Goal: Information Seeking & Learning: Learn about a topic

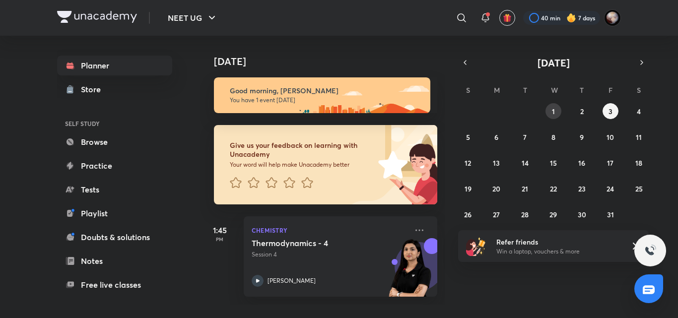
click at [557, 111] on button "1" at bounding box center [553, 111] width 16 height 16
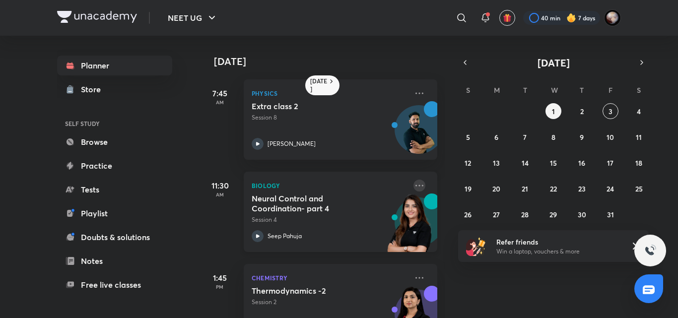
click at [413, 184] on icon at bounding box center [419, 186] width 12 height 12
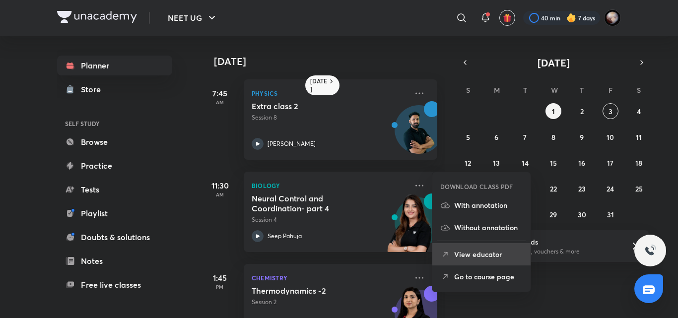
click at [481, 252] on p "View educator" at bounding box center [488, 254] width 68 height 10
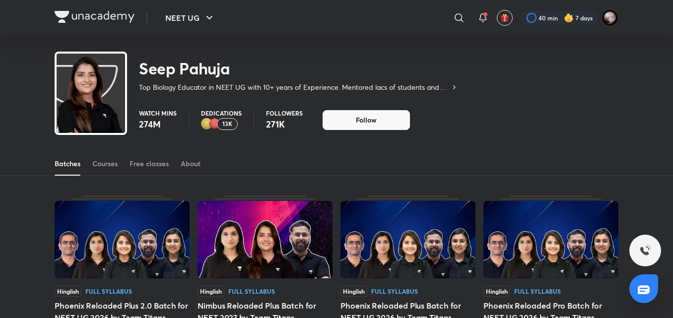
click at [106, 159] on div "Courses" at bounding box center [104, 164] width 25 height 10
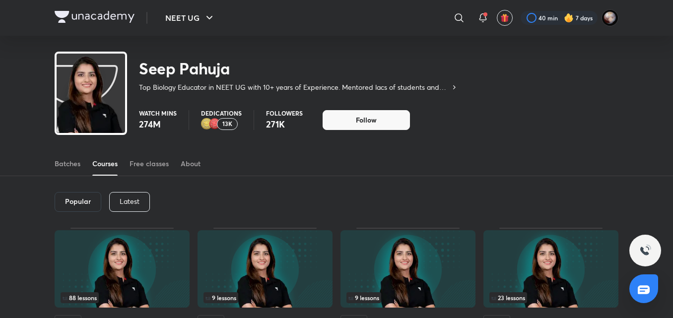
click at [135, 198] on p "Latest" at bounding box center [130, 202] width 20 height 8
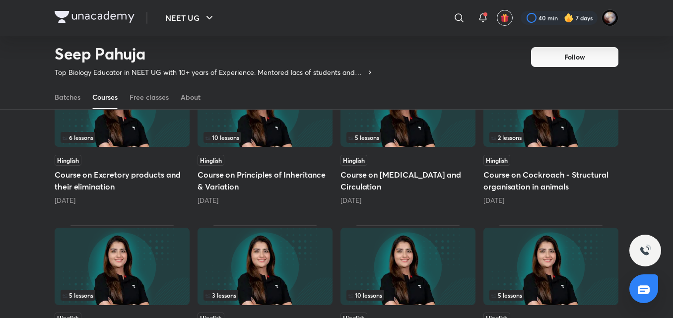
scroll to position [372, 0]
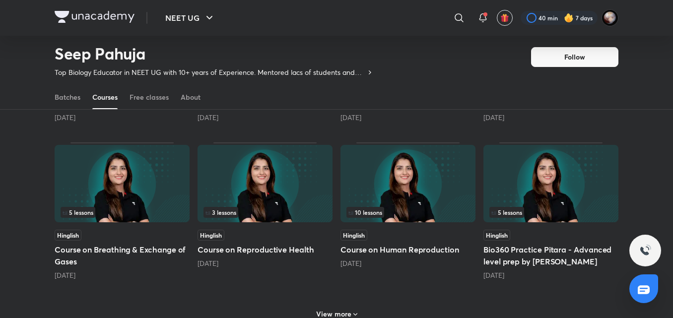
click at [401, 252] on h5 "Course on Human Reproduction" at bounding box center [407, 250] width 135 height 12
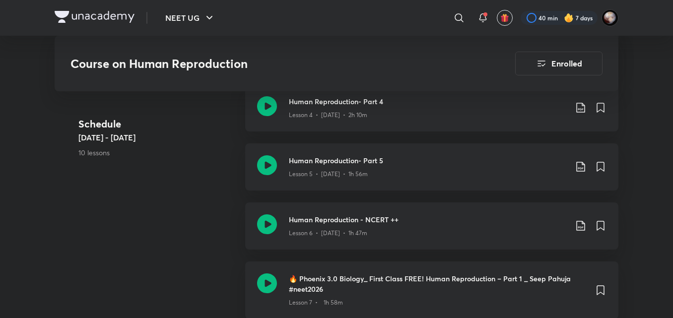
scroll to position [854, 0]
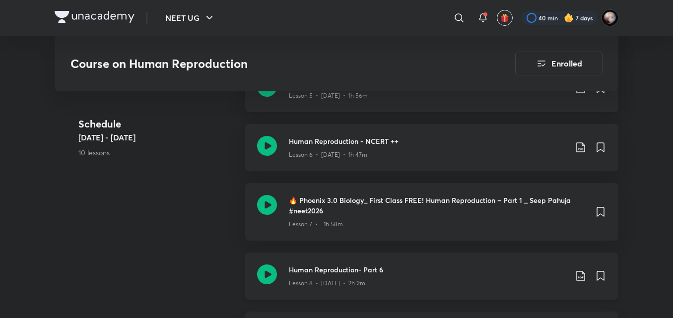
click at [265, 272] on icon at bounding box center [267, 275] width 20 height 20
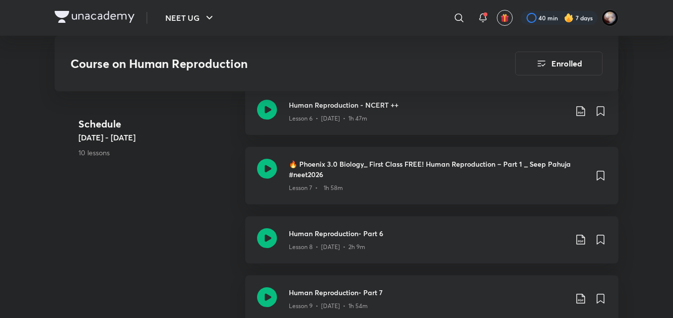
scroll to position [891, 0]
